Goal: Task Accomplishment & Management: Use online tool/utility

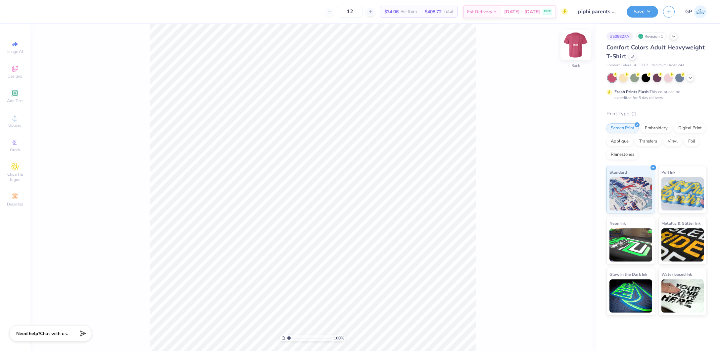
click at [573, 53] on img at bounding box center [576, 45] width 26 height 26
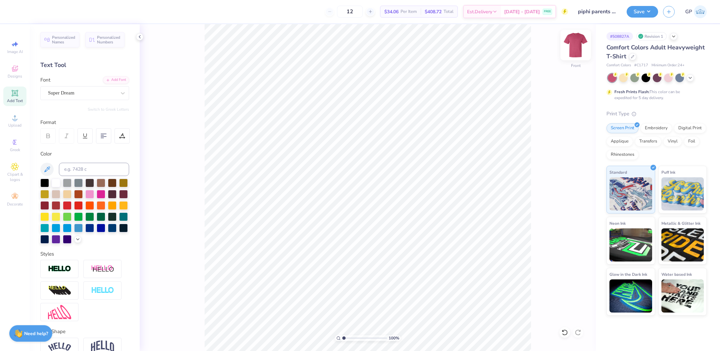
click at [573, 45] on img at bounding box center [576, 45] width 26 height 26
click at [25, 115] on div "Upload" at bounding box center [14, 121] width 23 height 20
click at [16, 117] on icon at bounding box center [15, 118] width 8 height 8
click at [13, 95] on icon at bounding box center [14, 92] width 5 height 5
type input "5.59"
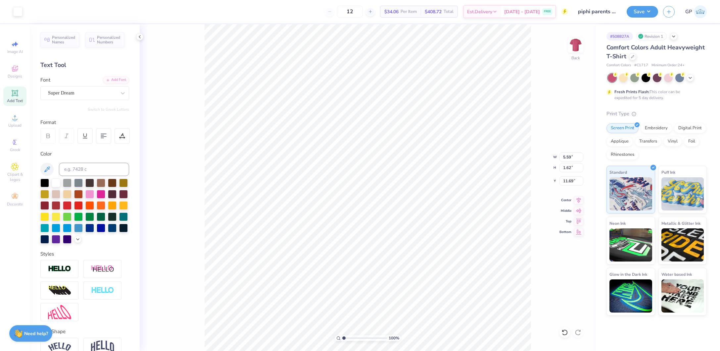
type input "1.62"
type input "11.69"
click at [118, 82] on div "Add Font" at bounding box center [116, 80] width 26 height 8
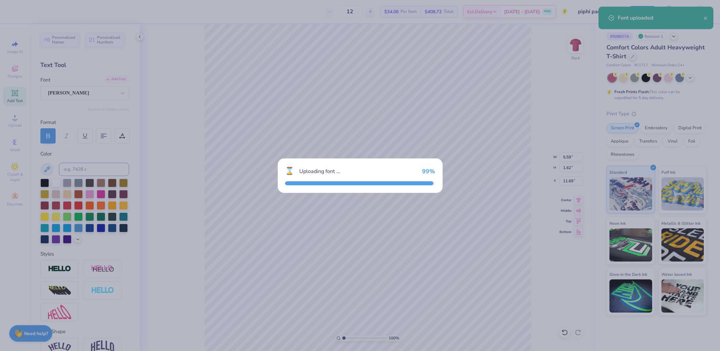
type input "7.91"
type input "1.68"
type input "11.66"
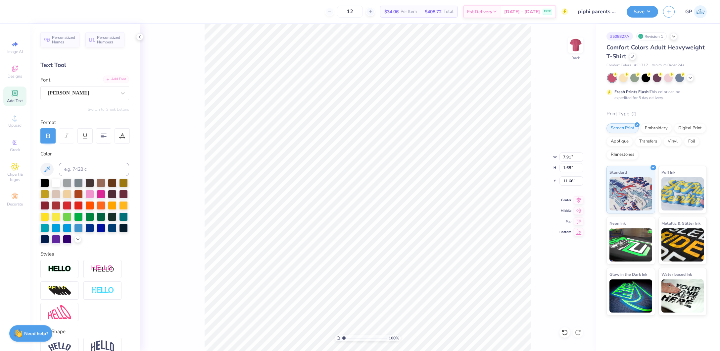
scroll to position [8, 1]
type textarea "Pi Beta Phi"
type input "12.60"
type input "1.70"
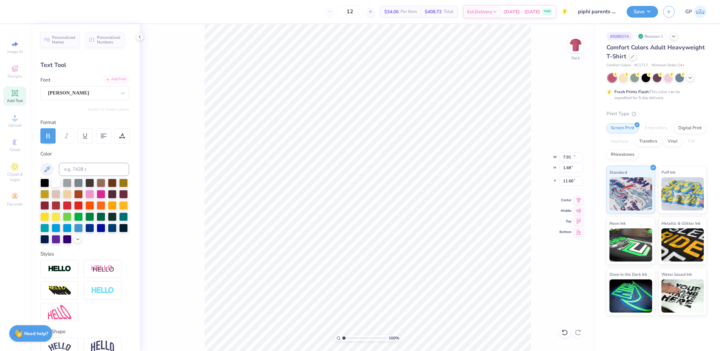
type input "11.65"
type input "2.6"
click at [351, 336] on input "range" at bounding box center [365, 338] width 45 height 6
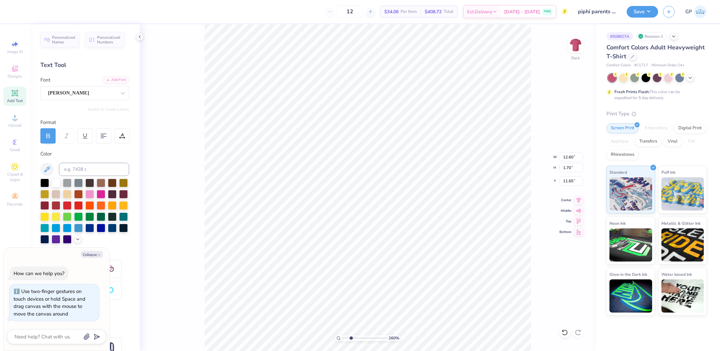
type textarea "x"
type input "10.97"
type input "6.62"
type input "9.19"
click at [15, 14] on div at bounding box center [17, 10] width 9 height 9
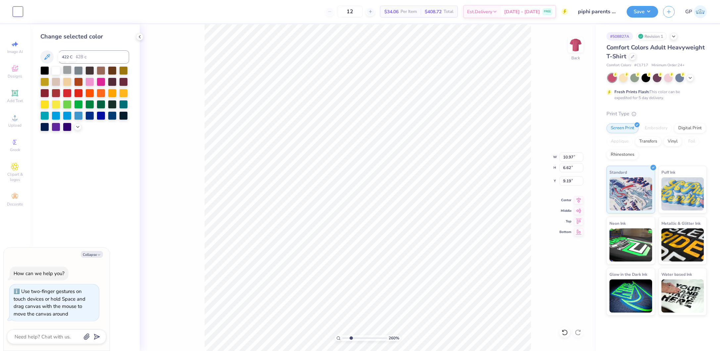
click at [67, 70] on div at bounding box center [67, 70] width 9 height 9
type textarea "x"
type input "12.60"
type input "1.70"
type input "11.65"
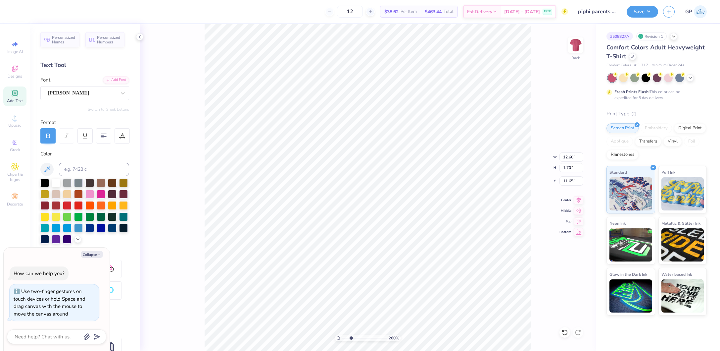
type textarea "x"
type input "9.97"
type input "1.34"
type input "12.00"
type textarea "x"
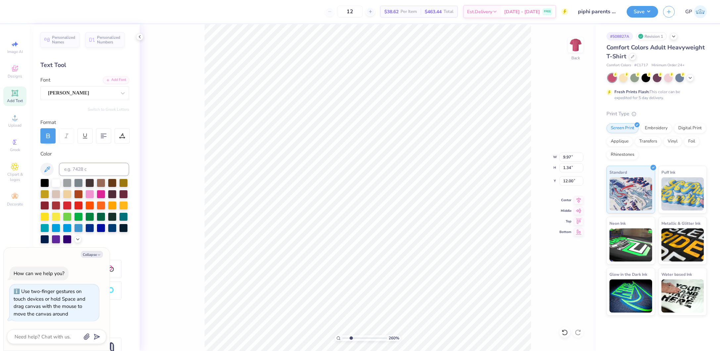
type input "7.63"
type input "1.03"
type input "12.32"
type textarea "x"
type input "14.14"
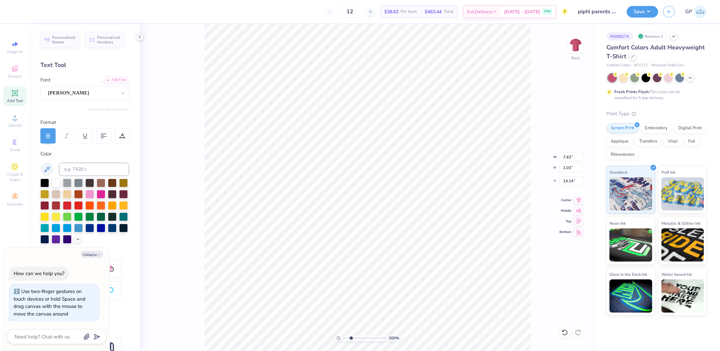
type textarea "x"
type input "7.85"
type input "1.06"
type input "14.11"
type input "4.18"
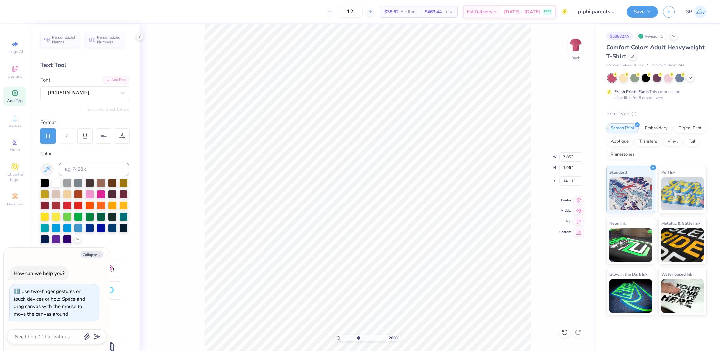
click at [358, 337] on input "range" at bounding box center [365, 338] width 45 height 6
type textarea "x"
type input "14.15"
type textarea "x"
type input "7.90"
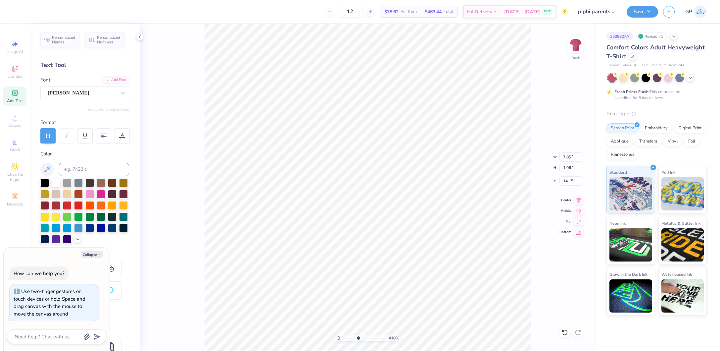
type input "1.07"
type input "14.14"
type textarea "x"
type input "7.91"
type textarea "x"
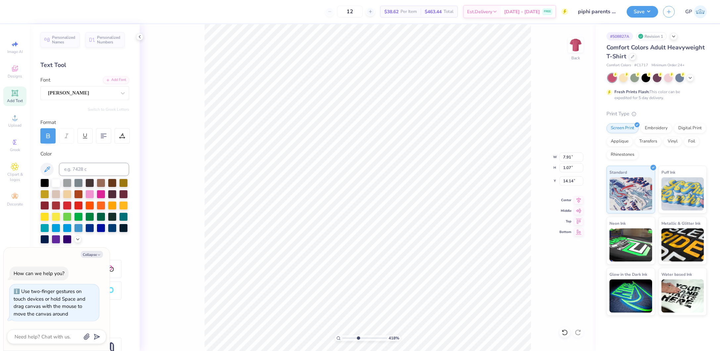
type input "15.52"
click at [114, 78] on div "Add Font" at bounding box center [116, 80] width 26 height 8
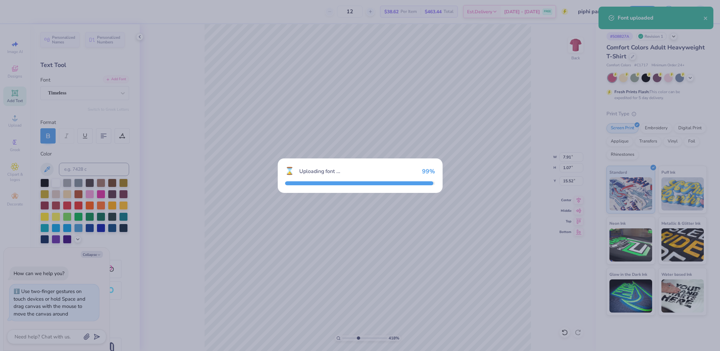
type textarea "x"
type input "6.94"
type input "1.05"
type input "15.53"
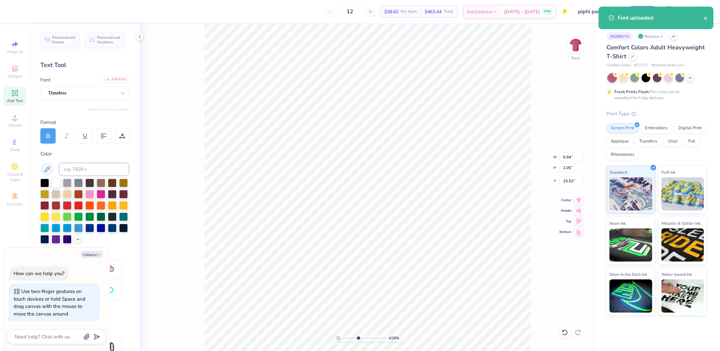
type textarea "x"
type textarea "PARENTS WEEKEND 2025"
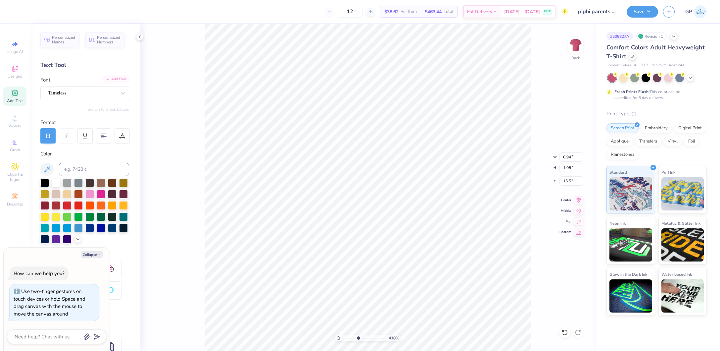
type textarea "x"
type input "14.17"
type input "0.85"
type input "15.63"
type textarea "x"
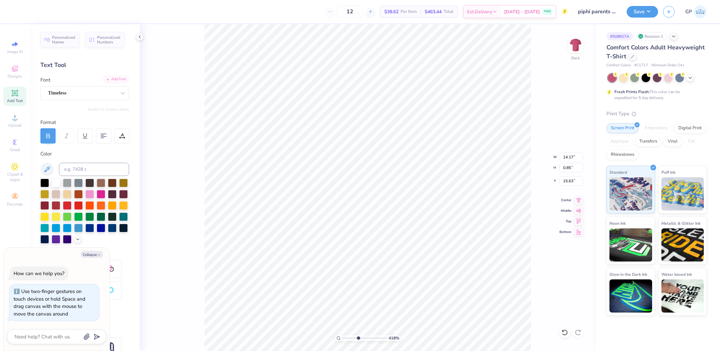
type input "9.25"
type input "0.55"
type input "15.93"
type textarea "x"
type input "4.75"
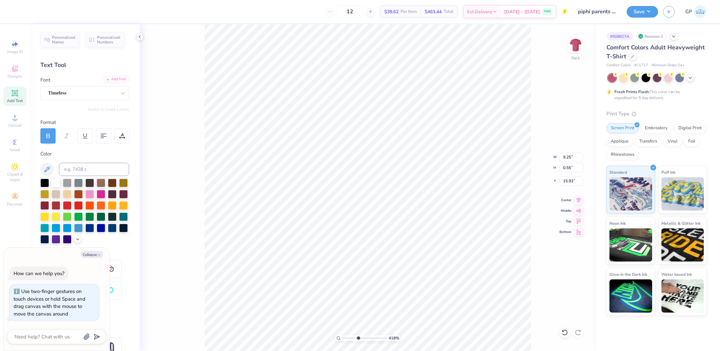
type input "0.28"
type input "16.20"
type textarea "x"
type input "15.53"
type textarea "x"
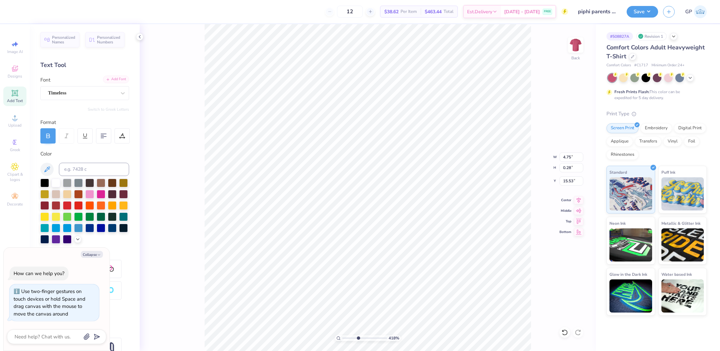
type input "4.97"
type input "0.30"
type input "15.51"
type input "1"
click at [322, 331] on div "100 %" at bounding box center [368, 187] width 327 height 327
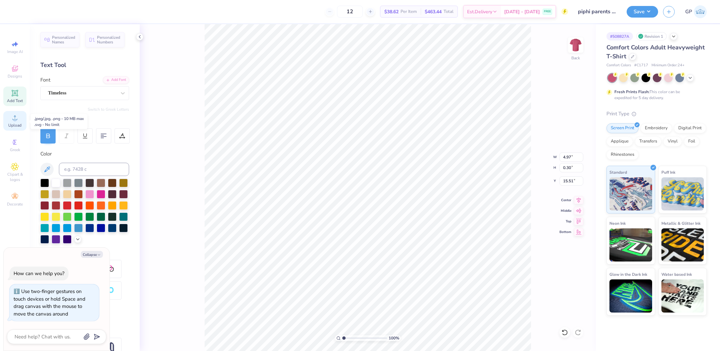
click at [14, 124] on span "Upload" at bounding box center [14, 125] width 13 height 5
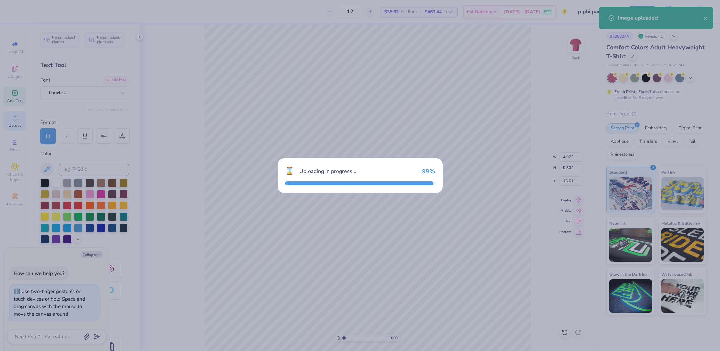
type textarea "x"
type input "13.19"
type input "5.81"
type input "9.60"
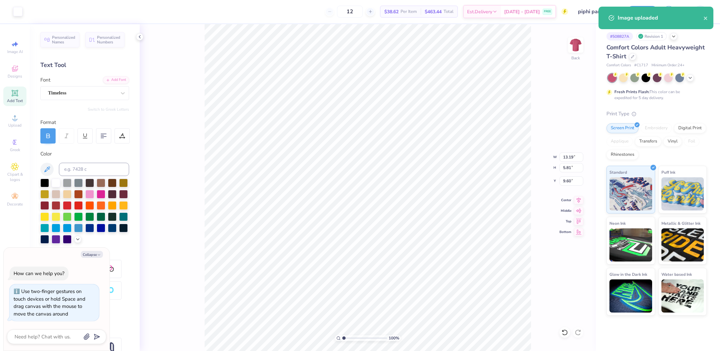
type input "3.16"
click at [354, 336] on input "range" at bounding box center [365, 338] width 45 height 6
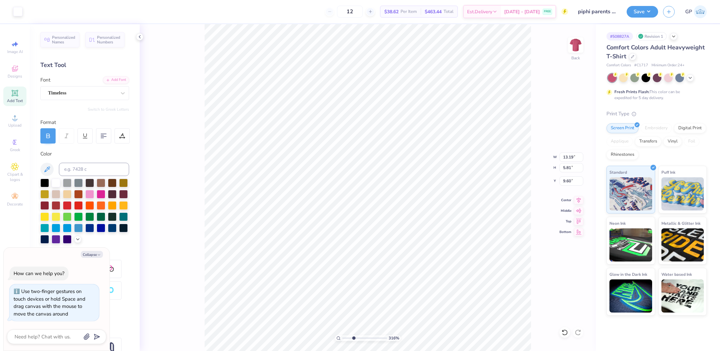
type textarea "x"
type input "8.93"
type textarea "x"
type input "12.27"
type input "5.40"
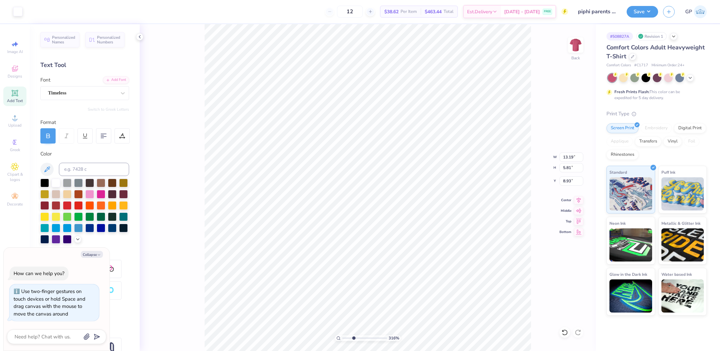
type input "9.33"
type textarea "x"
type input "10.96"
type input "4.82"
type textarea "x"
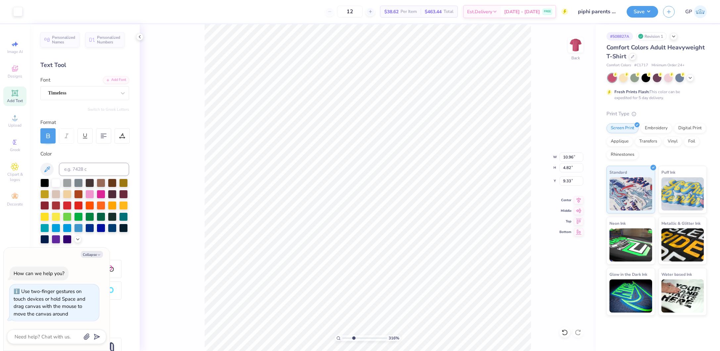
type input "9.19"
click at [583, 199] on icon at bounding box center [578, 199] width 9 height 8
drag, startPoint x: 352, startPoint y: 338, endPoint x: 336, endPoint y: 338, distance: 16.9
type input "1"
click at [343, 338] on input "range" at bounding box center [365, 338] width 45 height 6
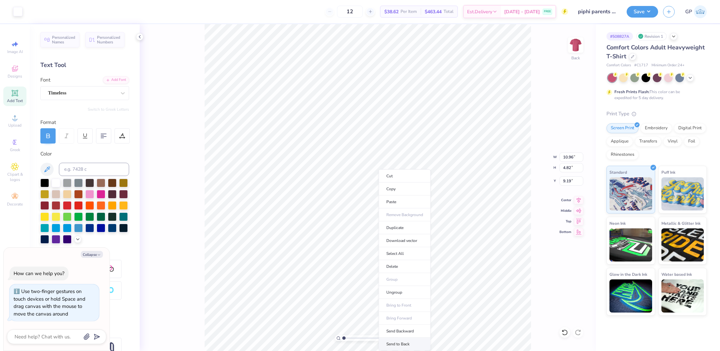
click at [397, 339] on li "Send to Back" at bounding box center [405, 344] width 52 height 13
type textarea "x"
type input "10.97"
type input "6.62"
click at [575, 198] on icon at bounding box center [578, 199] width 9 height 8
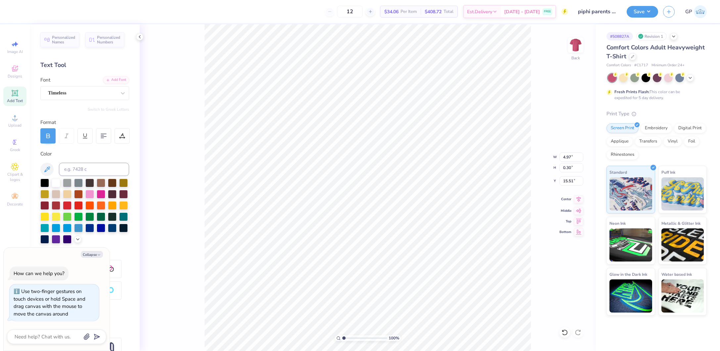
click at [578, 199] on icon at bounding box center [579, 199] width 4 height 6
type textarea "x"
click at [572, 157] on input "10.96" at bounding box center [572, 156] width 24 height 9
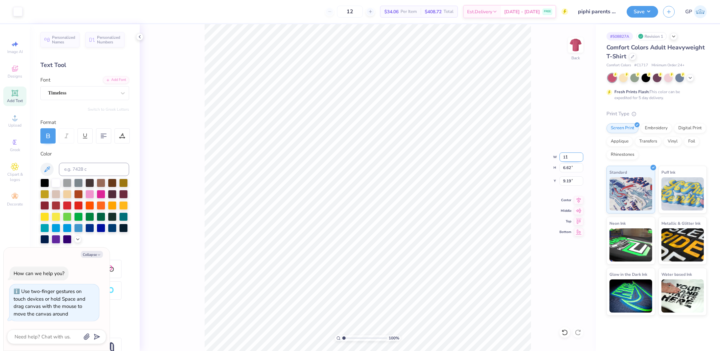
type input "11"
type textarea "x"
type input "11.00"
type input "6.65"
type input "9.18"
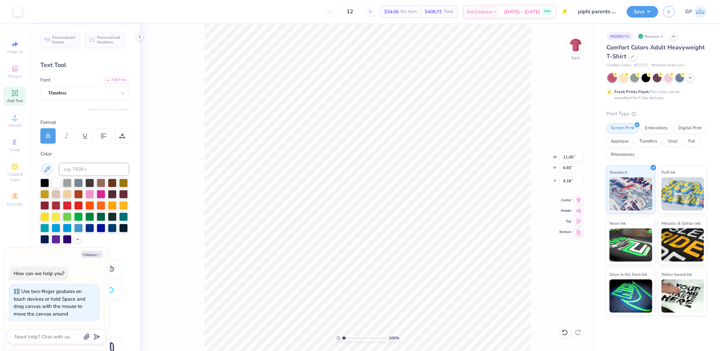
type textarea "x"
click at [568, 181] on input "2.44" at bounding box center [572, 180] width 24 height 9
type input "3"
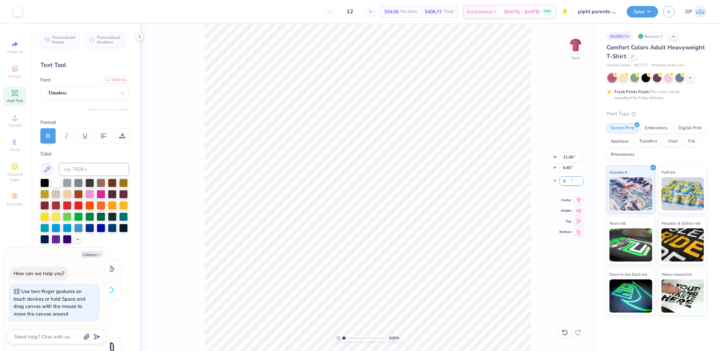
type textarea "x"
type input "3.00"
type input "1.56"
click at [346, 340] on input "range" at bounding box center [365, 338] width 45 height 6
type textarea "x"
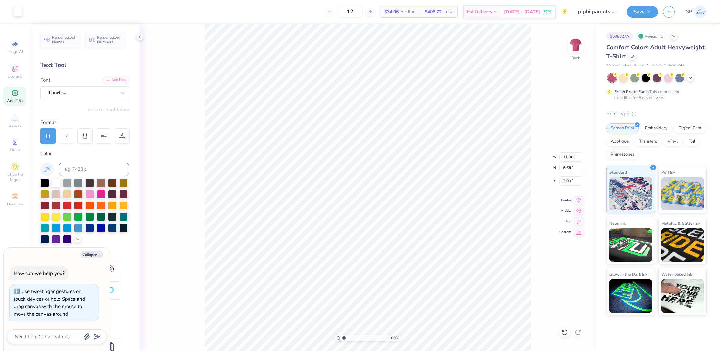
drag, startPoint x: 347, startPoint y: 338, endPoint x: 332, endPoint y: 336, distance: 15.7
type input "1"
click at [343, 336] on input "range" at bounding box center [365, 338] width 45 height 6
click at [640, 12] on button "Save" at bounding box center [642, 11] width 31 height 12
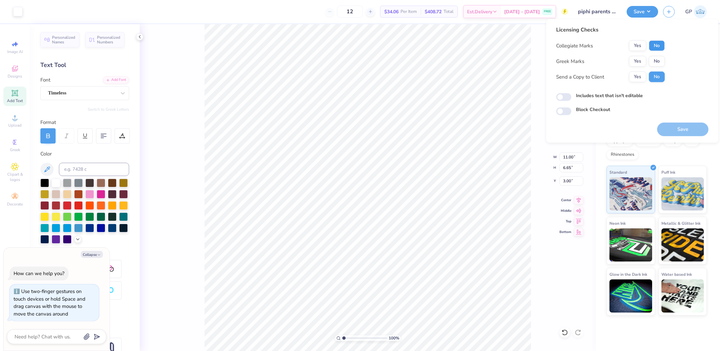
click at [660, 44] on button "No" at bounding box center [657, 45] width 16 height 11
click at [640, 56] on button "Yes" at bounding box center [637, 61] width 17 height 11
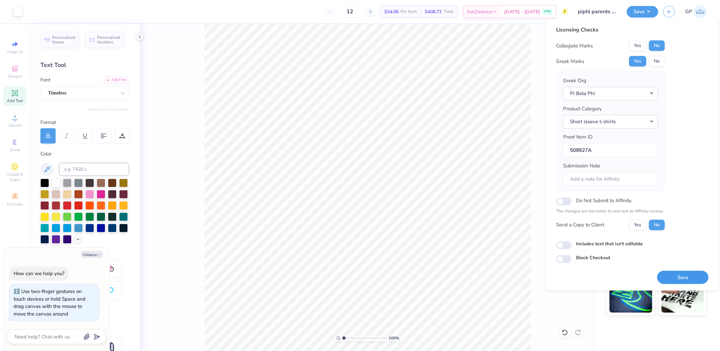
click at [671, 273] on button "Save" at bounding box center [683, 277] width 51 height 14
type textarea "x"
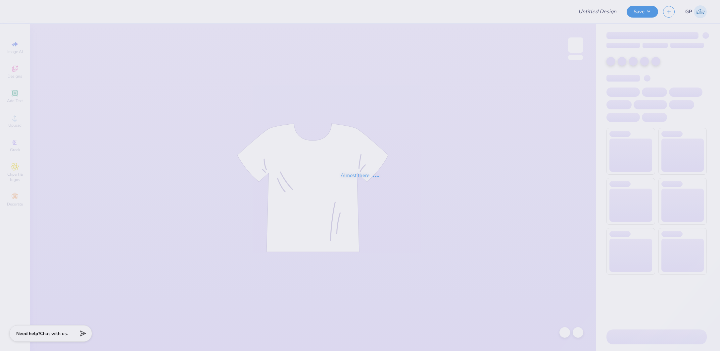
type input "nemem2"
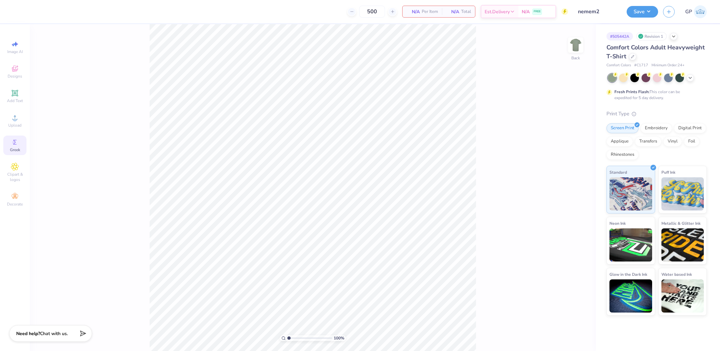
click at [9, 137] on div "Greek" at bounding box center [14, 145] width 23 height 20
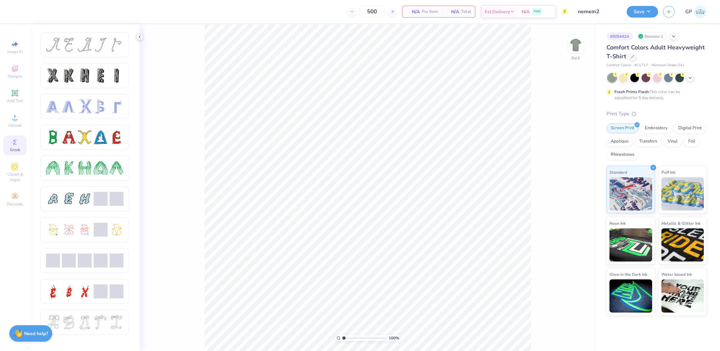
click at [139, 40] on div at bounding box center [139, 36] width 7 height 7
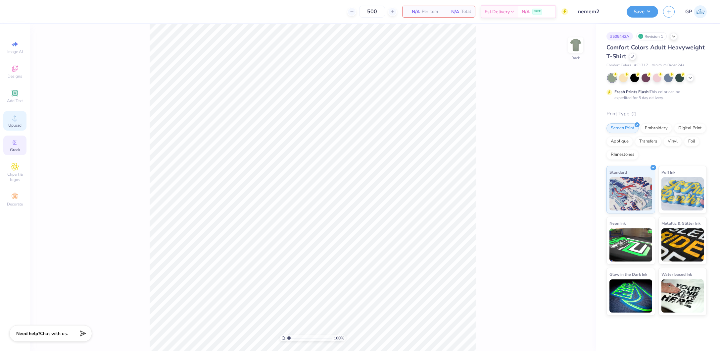
click at [18, 118] on icon at bounding box center [15, 118] width 8 height 8
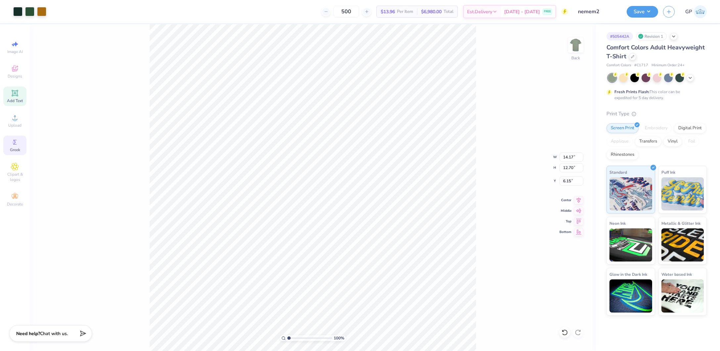
click at [20, 100] on span "Add Text" at bounding box center [15, 100] width 16 height 5
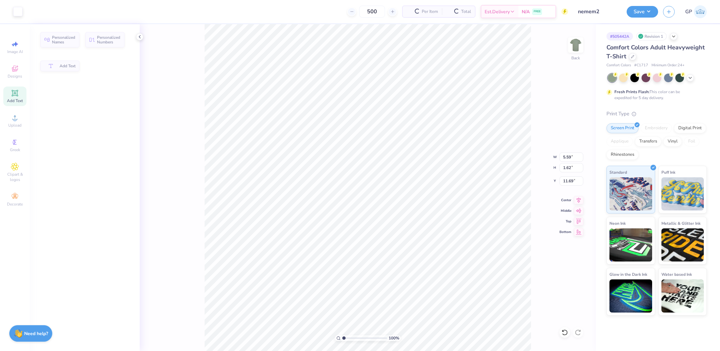
type input "5.59"
type input "1.62"
type input "11.69"
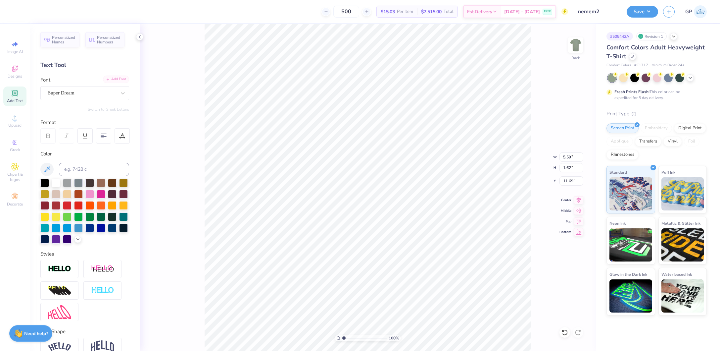
click at [116, 81] on div "Add Font" at bounding box center [116, 80] width 26 height 8
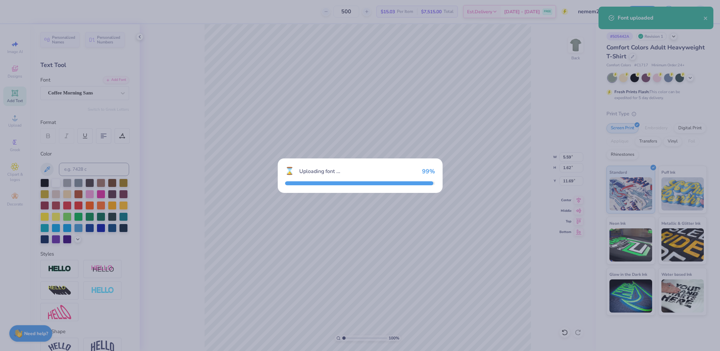
type input "4.22"
type input "1.34"
type input "11.83"
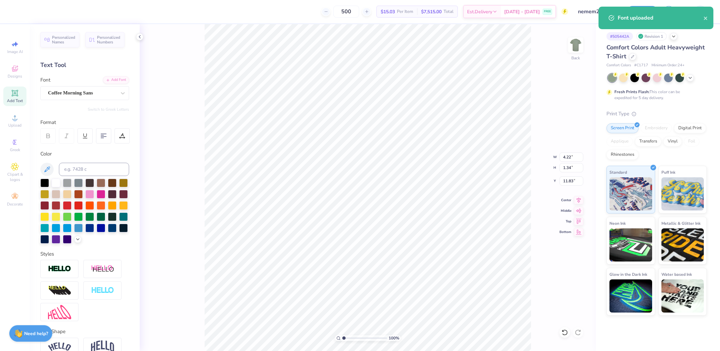
type textarea "LIVE TO SKI, LOVE TO PARTY"
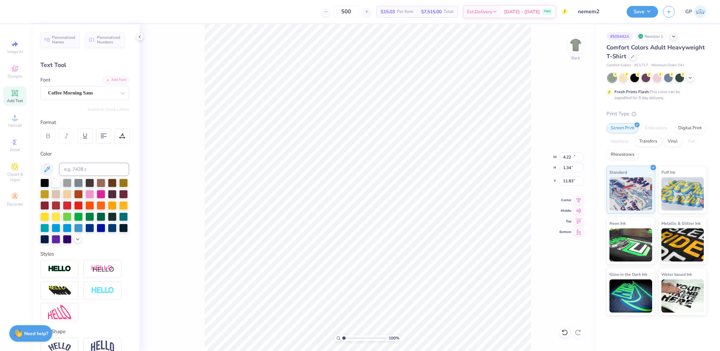
type input "14.17"
type input "0.91"
type input "12.05"
type input "2.71"
click at [351, 337] on input "range" at bounding box center [365, 338] width 45 height 6
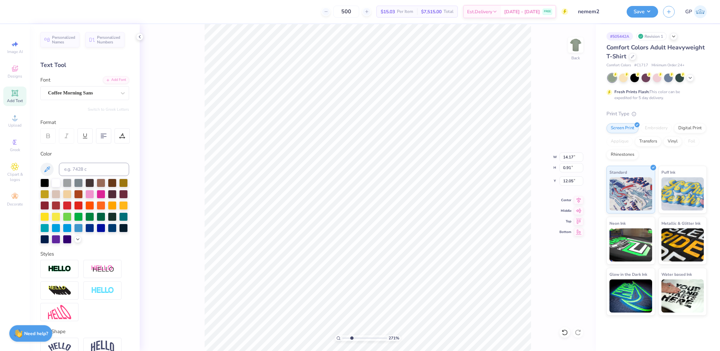
type input "10.66"
type input "0.68"
type input "18.17"
type input "10.21"
type input "0.66"
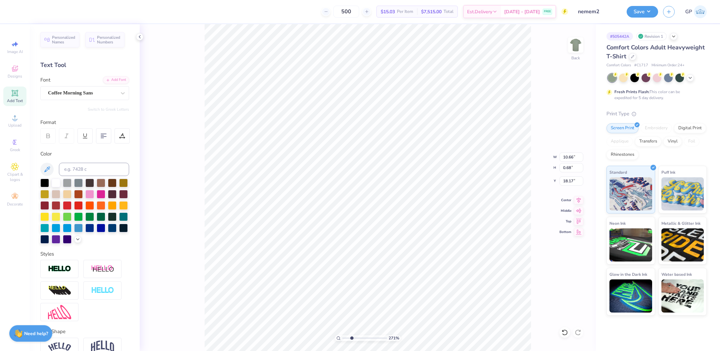
type input "18.20"
drag, startPoint x: 352, startPoint y: 336, endPoint x: 334, endPoint y: 336, distance: 18.9
type input "1"
click at [343, 336] on input "range" at bounding box center [365, 338] width 45 height 6
type input "14.17"
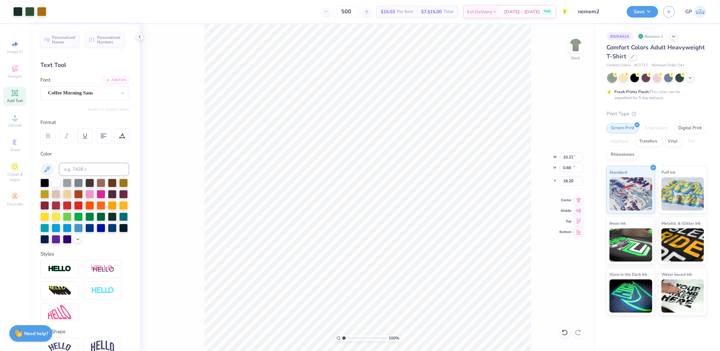
type input "12.70"
type input "6.15"
click at [16, 10] on div at bounding box center [17, 10] width 9 height 9
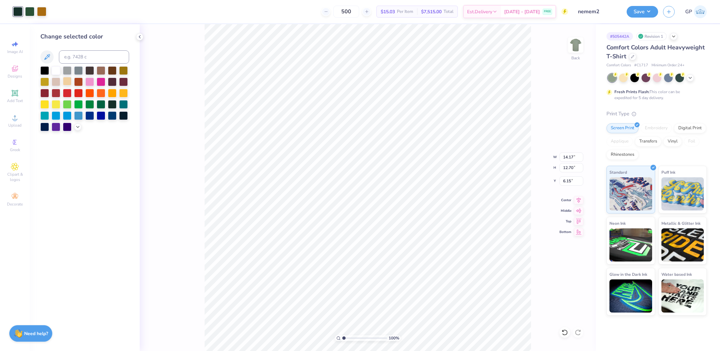
click at [68, 83] on div at bounding box center [67, 81] width 9 height 9
click at [20, 121] on div "Upload" at bounding box center [14, 121] width 23 height 20
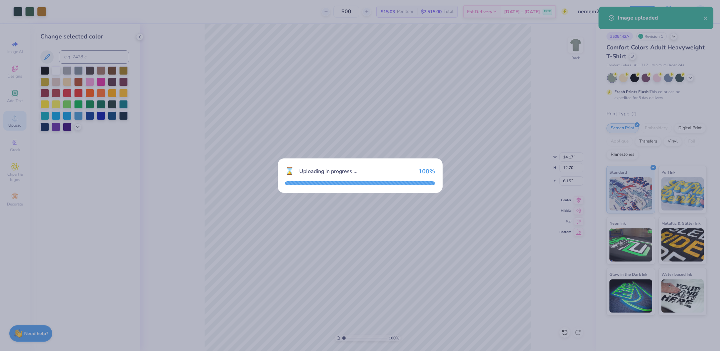
type input "11.80"
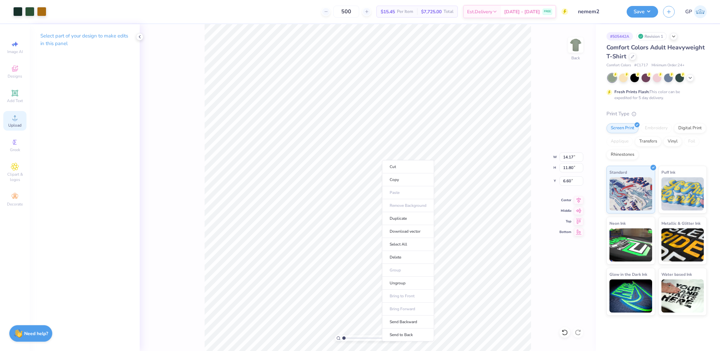
type input "6.15"
click at [407, 332] on li "Send to Back" at bounding box center [408, 334] width 52 height 13
type input "12.70"
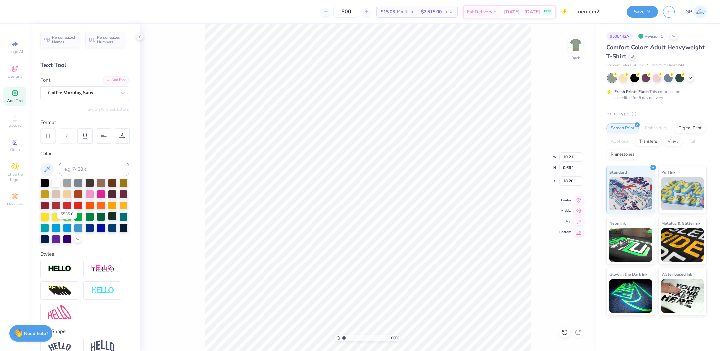
click at [108, 220] on div at bounding box center [112, 216] width 9 height 9
click at [569, 154] on input "14.17" at bounding box center [572, 156] width 24 height 9
type input "10.00"
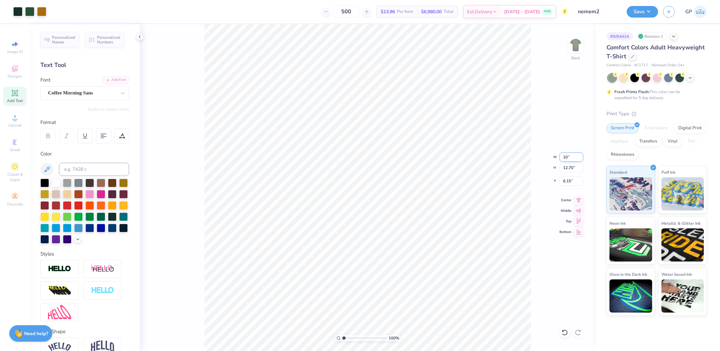
type input "8.96"
type input "2.45"
click at [568, 178] on input "2.45" at bounding box center [572, 180] width 24 height 9
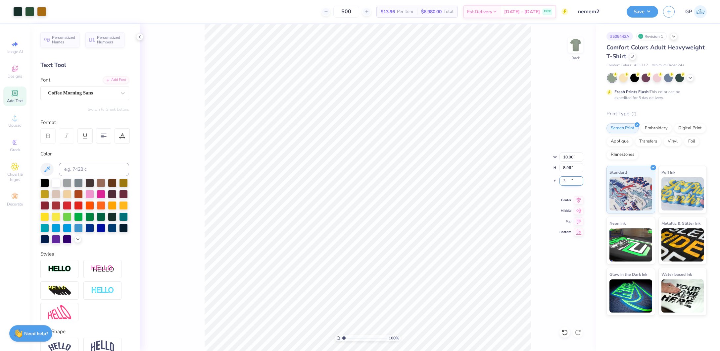
type input "3.00"
click at [633, 13] on button "Save" at bounding box center [642, 11] width 31 height 12
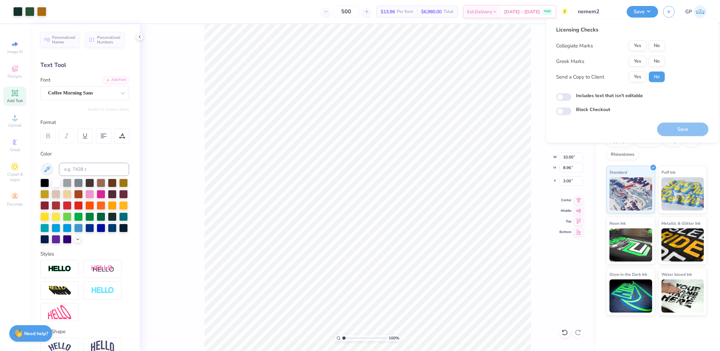
click at [657, 51] on div "Collegiate Marks Yes No Greek Marks Yes No Send a Copy to Client Yes No" at bounding box center [610, 61] width 109 height 42
click at [657, 47] on button "No" at bounding box center [657, 45] width 16 height 11
click at [657, 55] on div "Collegiate Marks Yes No Greek Marks Yes No Send a Copy to Client Yes No" at bounding box center [610, 61] width 109 height 42
click at [657, 57] on button "No" at bounding box center [657, 61] width 16 height 11
click at [563, 96] on input "Includes text that isn't editable" at bounding box center [563, 97] width 15 height 8
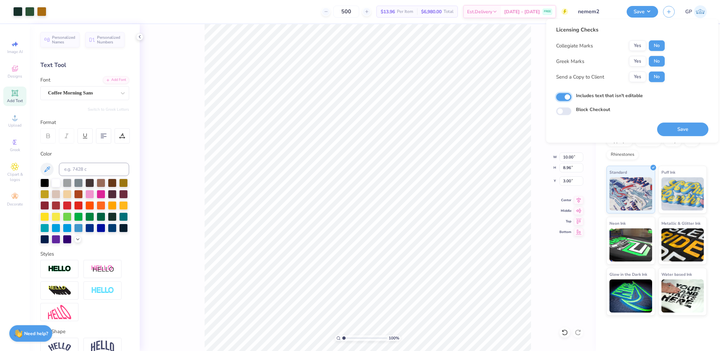
checkbox input "true"
click at [682, 131] on button "Save" at bounding box center [683, 130] width 51 height 14
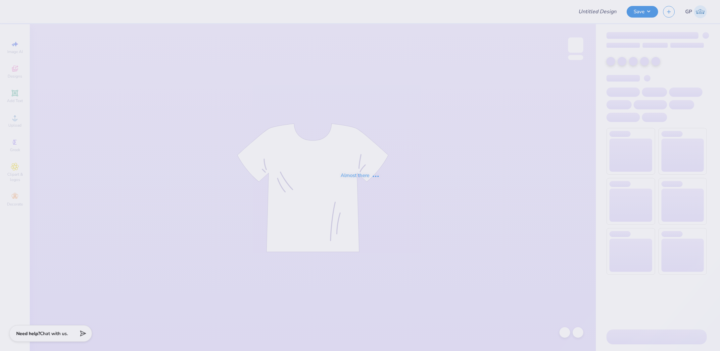
type input "Delta Chi F1 Fall 2025 Merch"
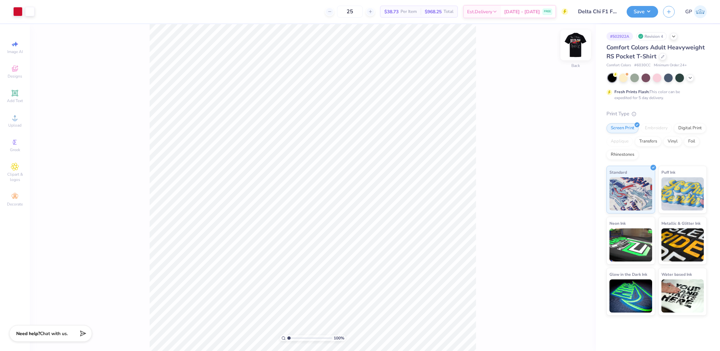
click at [578, 45] on img at bounding box center [576, 45] width 26 height 26
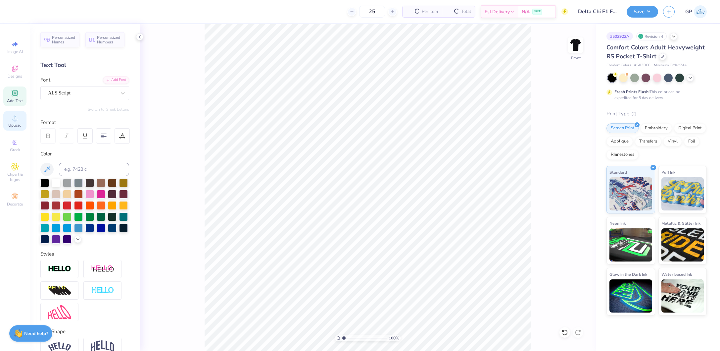
click at [9, 123] on div "Upload" at bounding box center [14, 121] width 23 height 20
click at [17, 120] on icon at bounding box center [15, 118] width 8 height 8
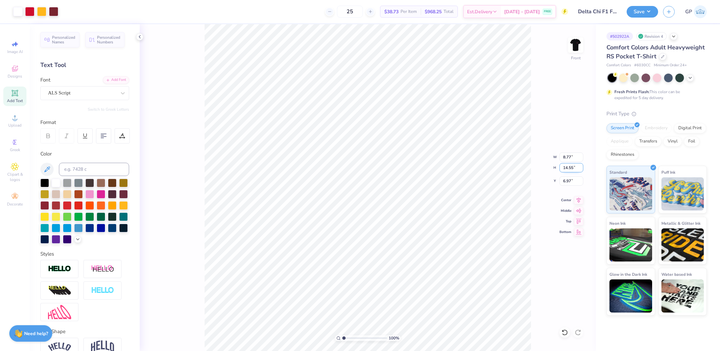
click at [570, 167] on input "14.55" at bounding box center [572, 167] width 24 height 9
type input "15"
type input "9.04"
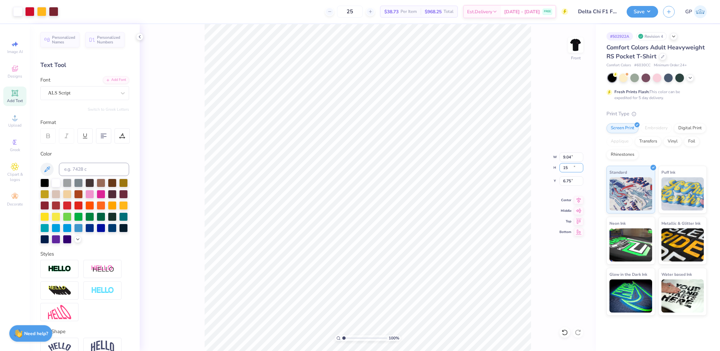
type input "15.00"
type input "6.75"
click at [352, 336] on input "range" at bounding box center [365, 338] width 45 height 6
type input "1"
click at [316, 331] on div "100 %" at bounding box center [368, 187] width 327 height 327
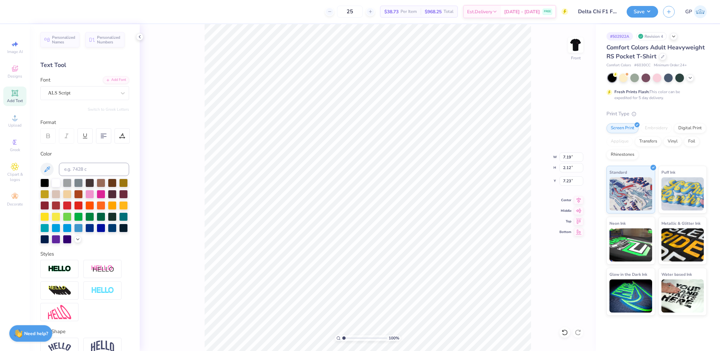
type input "7.85"
type input "9.04"
type input "15.00"
type input "6.75"
click at [33, 12] on div at bounding box center [29, 10] width 9 height 9
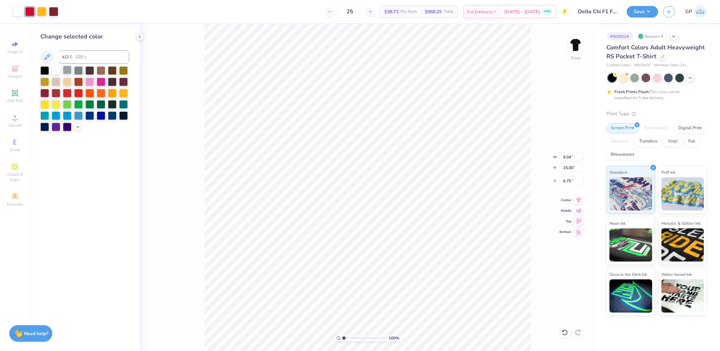
click at [67, 72] on div at bounding box center [67, 70] width 9 height 9
type input "3.24"
click at [354, 338] on input "range" at bounding box center [365, 338] width 45 height 6
type input "7.19"
type input "2.12"
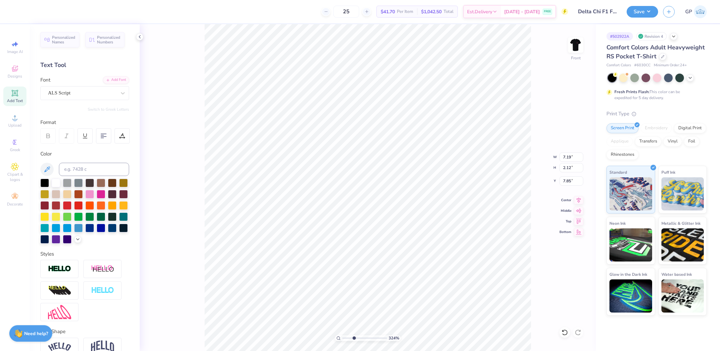
type input "6.55"
type input "5.15"
type input "1.51"
type input "7.04"
drag, startPoint x: 355, startPoint y: 337, endPoint x: 322, endPoint y: 334, distance: 33.3
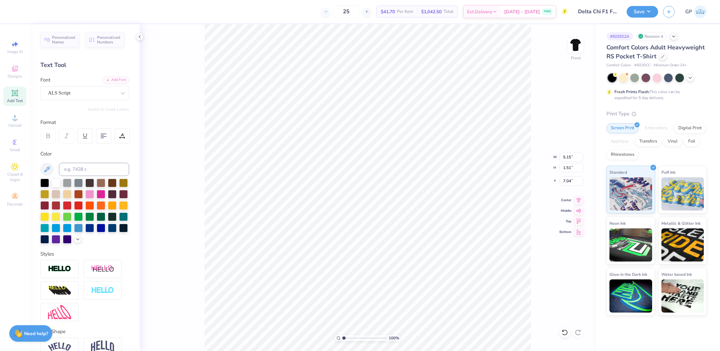
type input "1"
click at [343, 335] on input "range" at bounding box center [365, 338] width 45 height 6
type input "9.04"
type input "15.00"
type input "6.75"
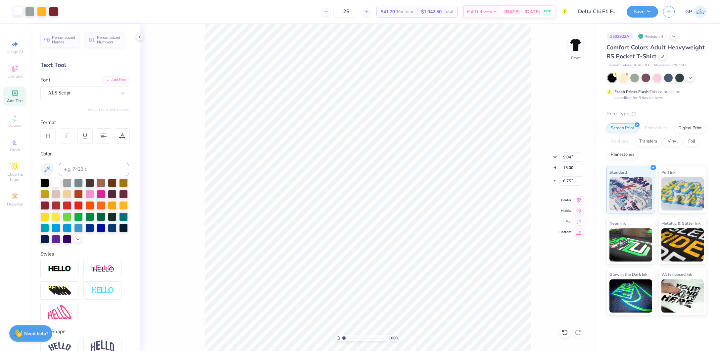
click at [15, 11] on div at bounding box center [17, 10] width 9 height 9
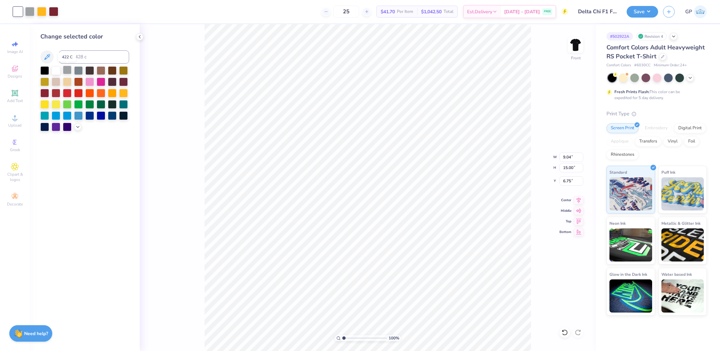
click at [67, 70] on div at bounding box center [67, 70] width 9 height 9
click at [17, 122] on icon at bounding box center [15, 118] width 8 height 8
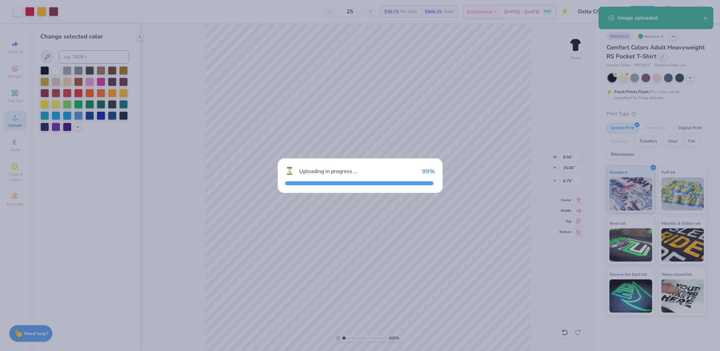
type input "8.77"
type input "14.55"
type input "6.97"
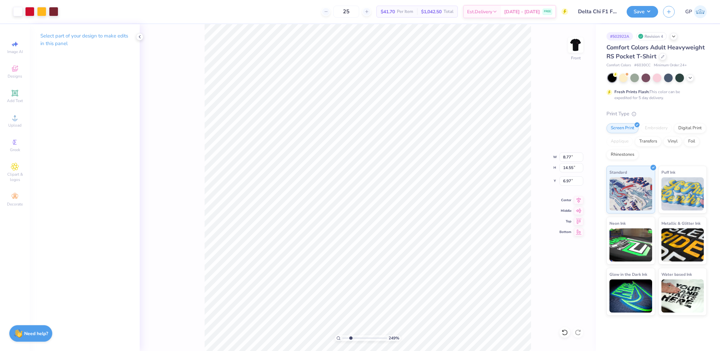
type input "2.49"
click at [350, 338] on input "range" at bounding box center [365, 338] width 45 height 6
type input "6.75"
click at [577, 165] on input "14.55" at bounding box center [572, 167] width 24 height 9
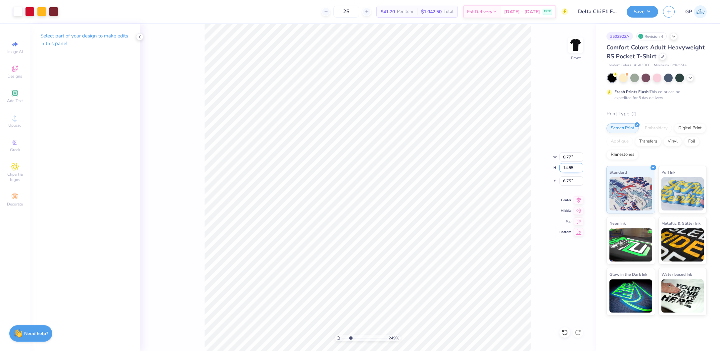
click at [577, 165] on input "14.55" at bounding box center [572, 167] width 24 height 9
type input "15"
type input "9.04"
type input "15.00"
type input "6.53"
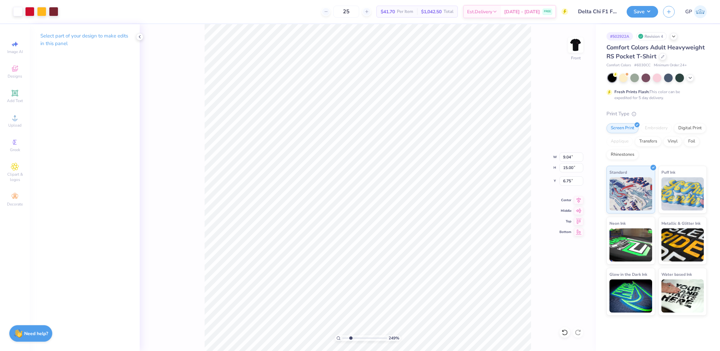
type input "6.75"
click at [393, 344] on li "Send to Back" at bounding box center [395, 344] width 52 height 13
drag, startPoint x: 351, startPoint y: 337, endPoint x: 310, endPoint y: 336, distance: 41.4
type input "1"
click at [343, 336] on input "range" at bounding box center [365, 338] width 45 height 6
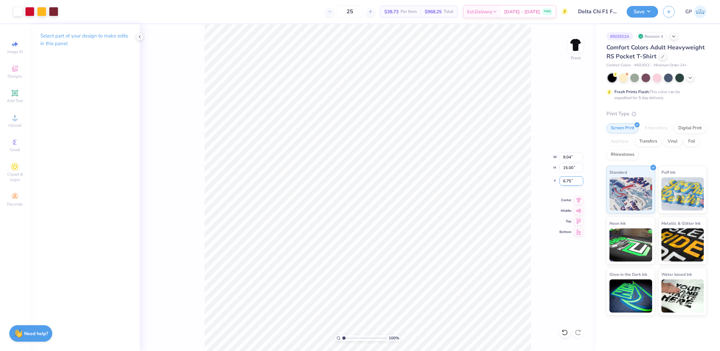
click at [566, 181] on input "6.75" at bounding box center [572, 180] width 24 height 9
type input "3.00"
click at [579, 46] on img at bounding box center [576, 45] width 26 height 26
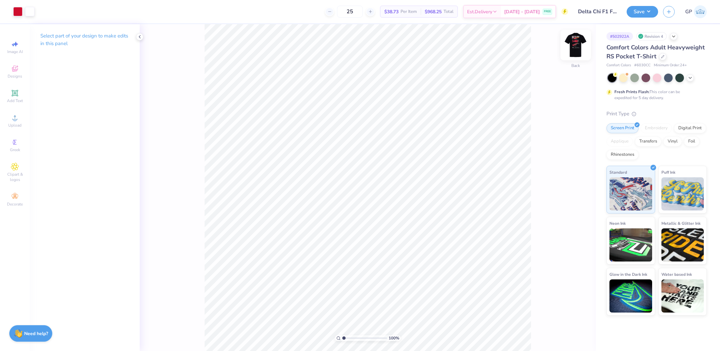
click at [576, 46] on img at bounding box center [576, 45] width 26 height 26
click at [639, 12] on button "Save" at bounding box center [642, 11] width 31 height 12
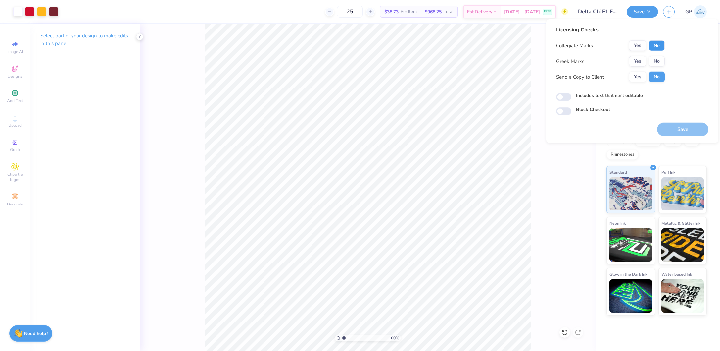
click at [662, 44] on button "No" at bounding box center [657, 45] width 16 height 11
click at [635, 63] on button "Yes" at bounding box center [637, 61] width 17 height 11
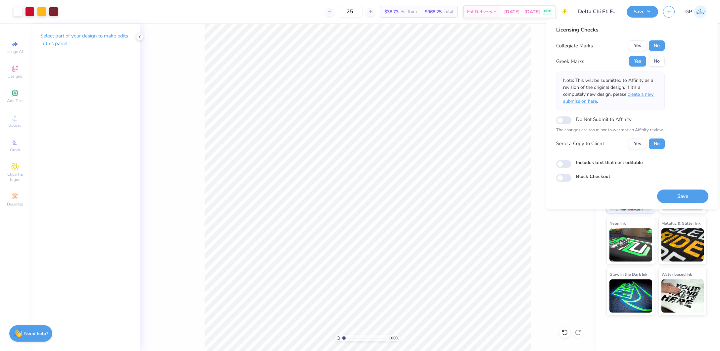
click at [645, 91] on span "create a new submission here" at bounding box center [608, 97] width 91 height 13
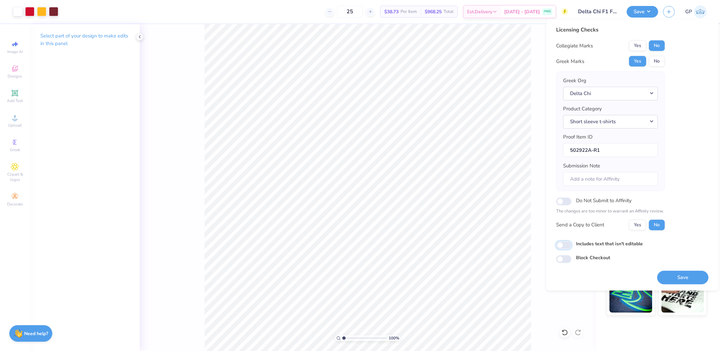
click at [562, 245] on input "Includes text that isn't editable" at bounding box center [563, 245] width 15 height 8
checkbox input "true"
click at [668, 276] on button "Save" at bounding box center [683, 277] width 51 height 14
